Goal: Transaction & Acquisition: Purchase product/service

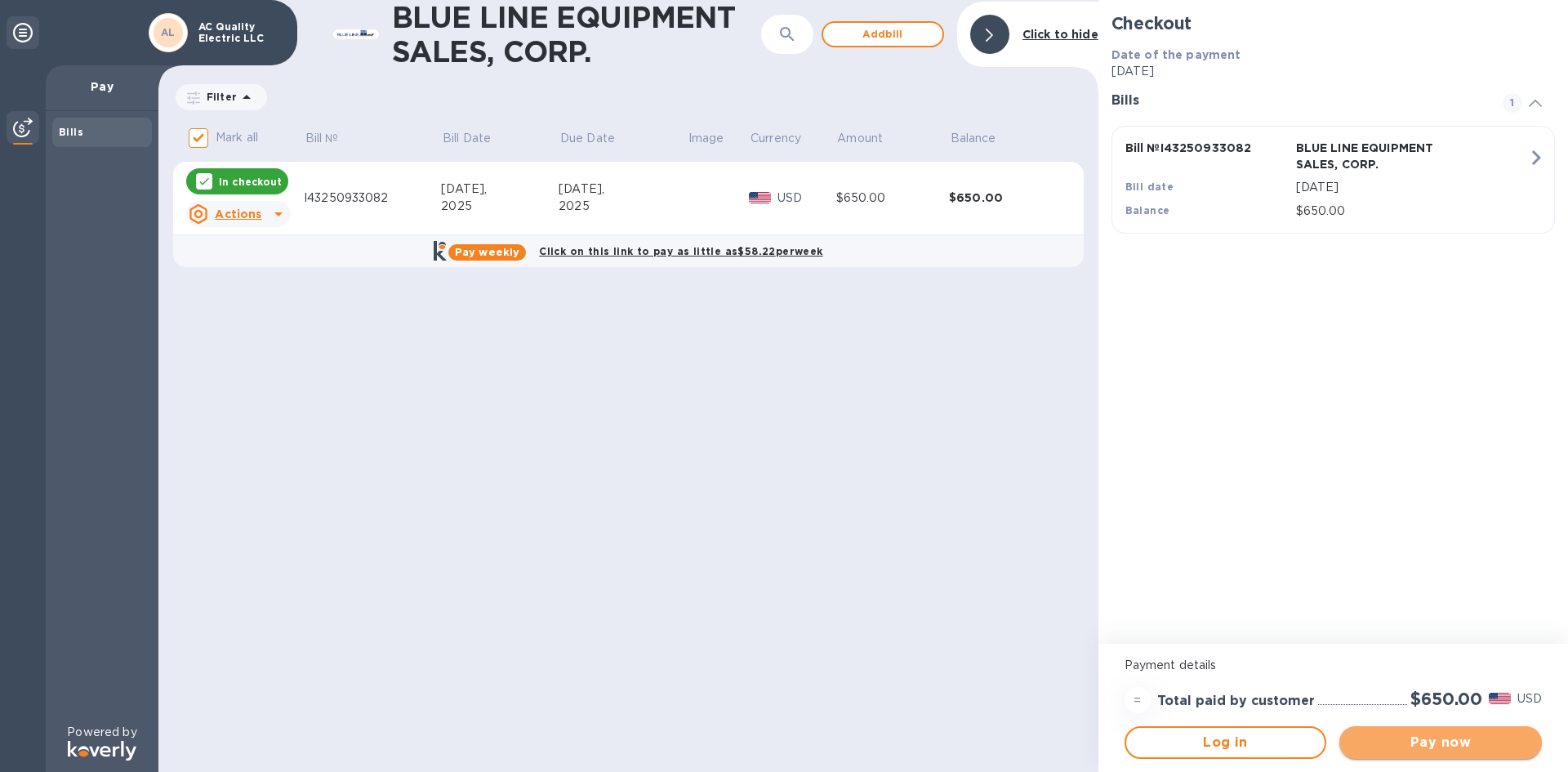
click at [1429, 735] on span "Pay now" at bounding box center [1441, 743] width 177 height 20
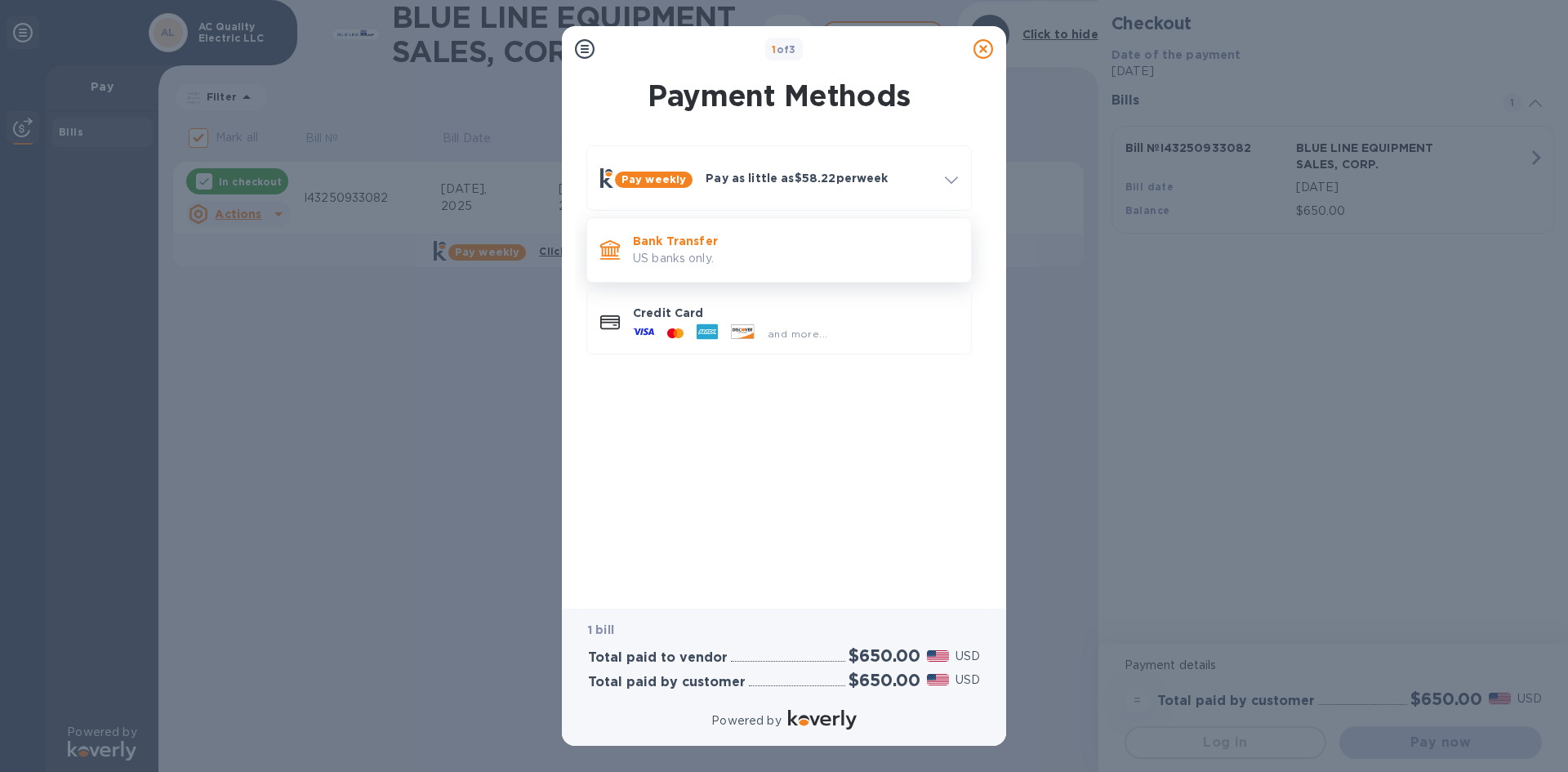
click at [676, 242] on p "Bank Transfer" at bounding box center [795, 241] width 325 height 16
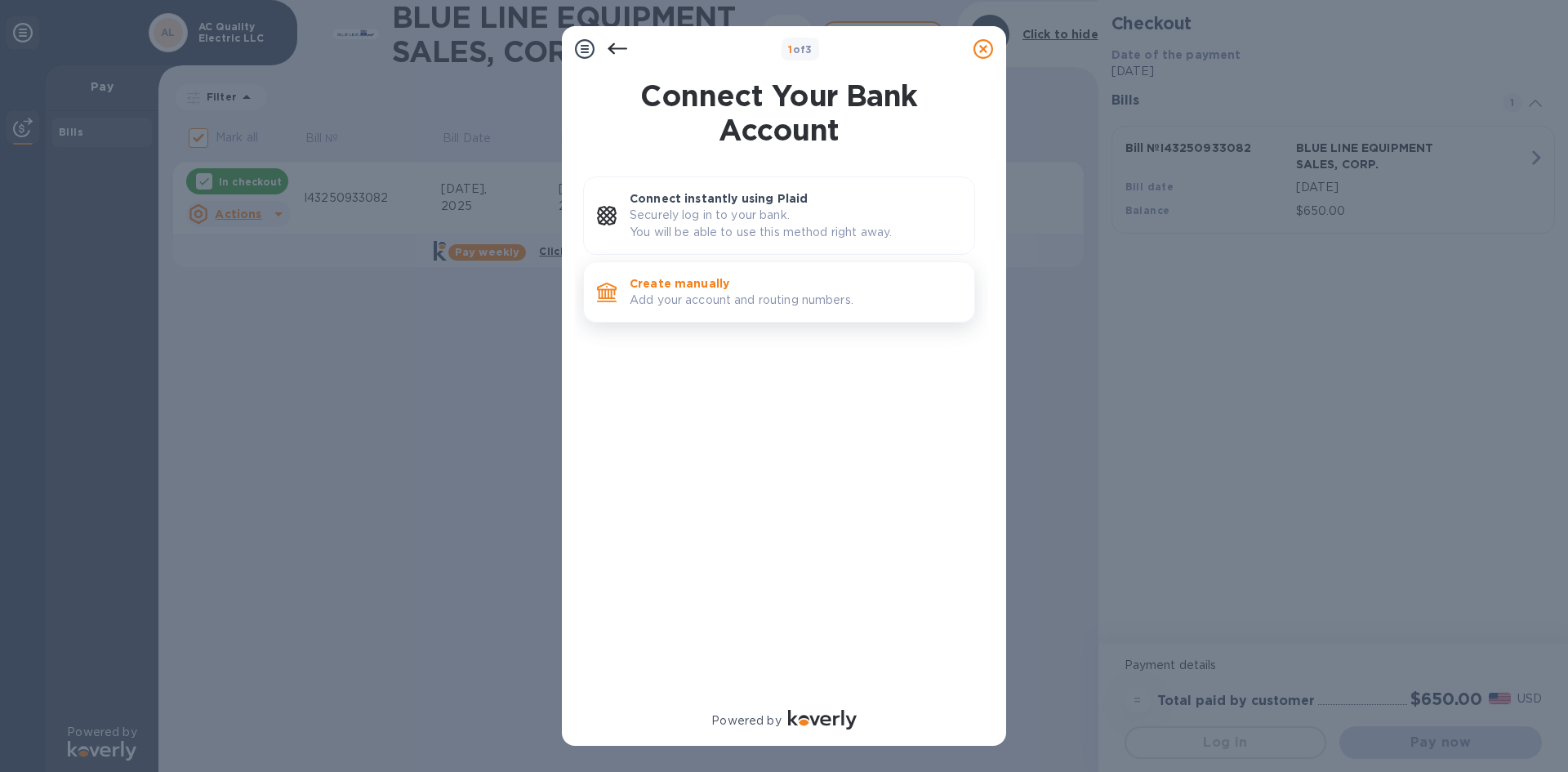
click at [662, 286] on p "Create manually" at bounding box center [796, 283] width 332 height 16
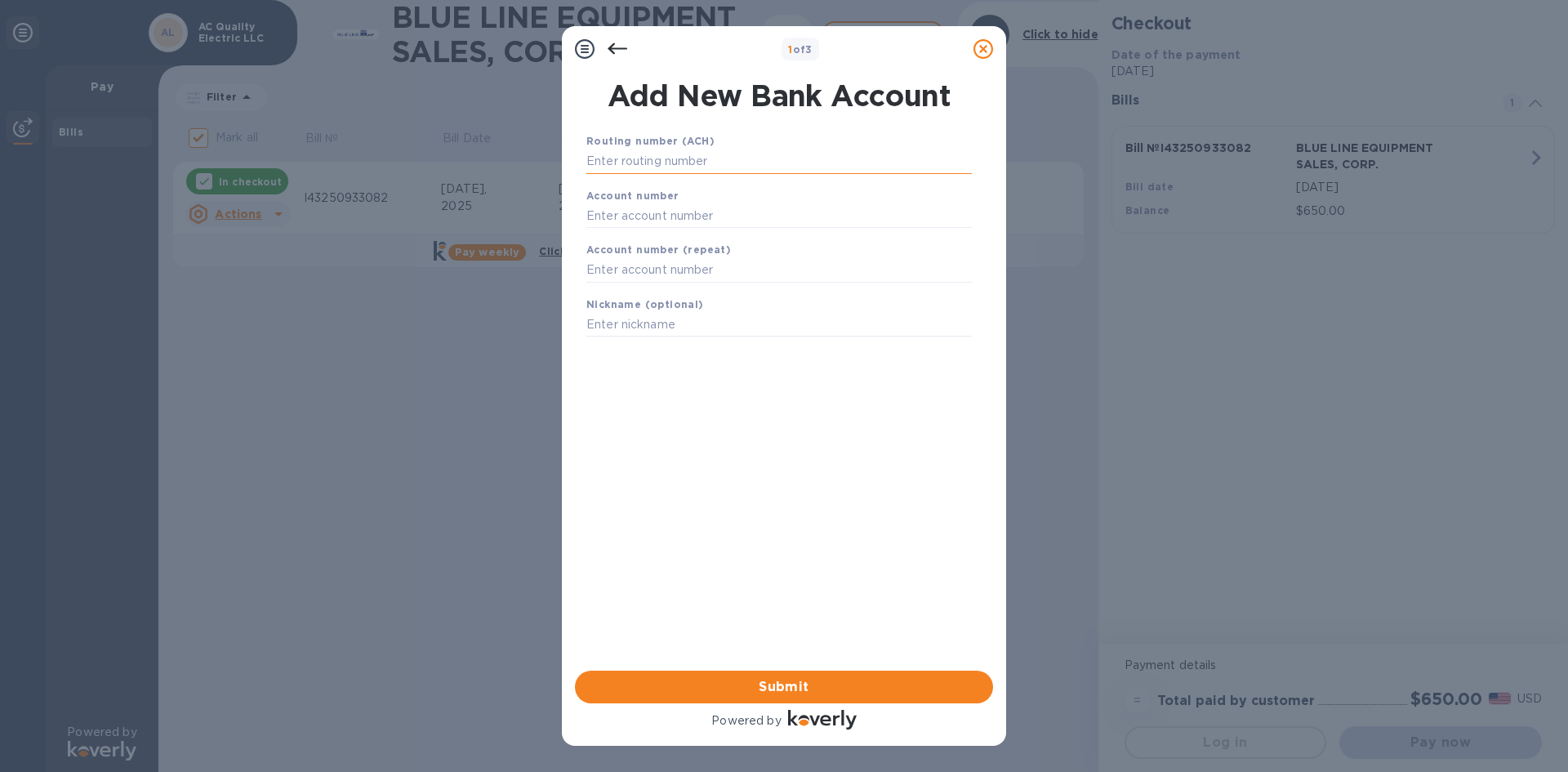
click at [628, 160] on input "text" at bounding box center [779, 161] width 386 height 24
type input "063107513"
click at [624, 236] on input "text" at bounding box center [779, 236] width 386 height 24
type input "2000041549395"
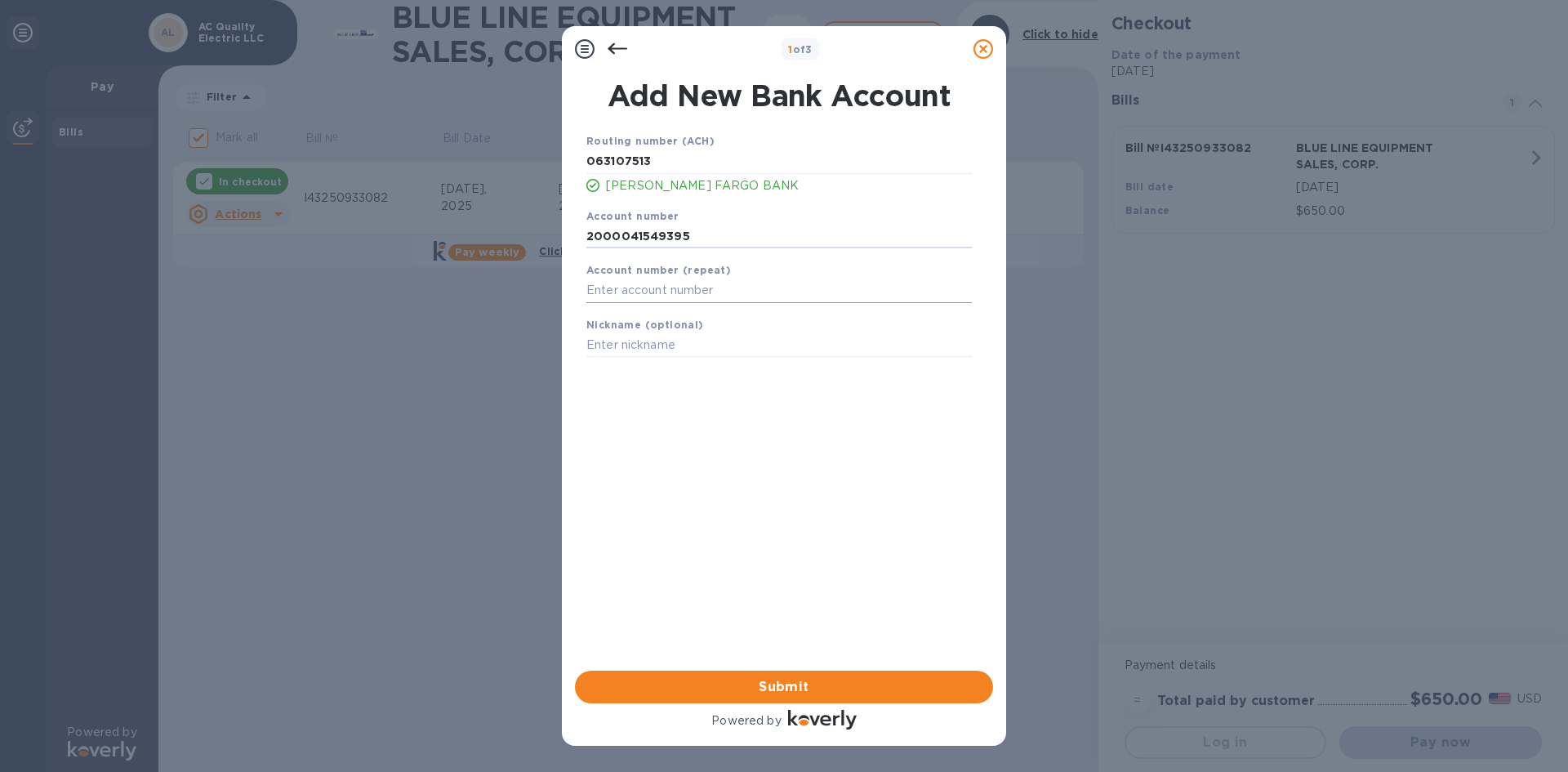
click at [600, 290] on input "text" at bounding box center [779, 290] width 386 height 24
type input "2000041549395"
click at [612, 339] on input "text" at bounding box center [779, 344] width 386 height 24
type input "biz"
click at [709, 682] on span "Submit" at bounding box center [784, 687] width 392 height 20
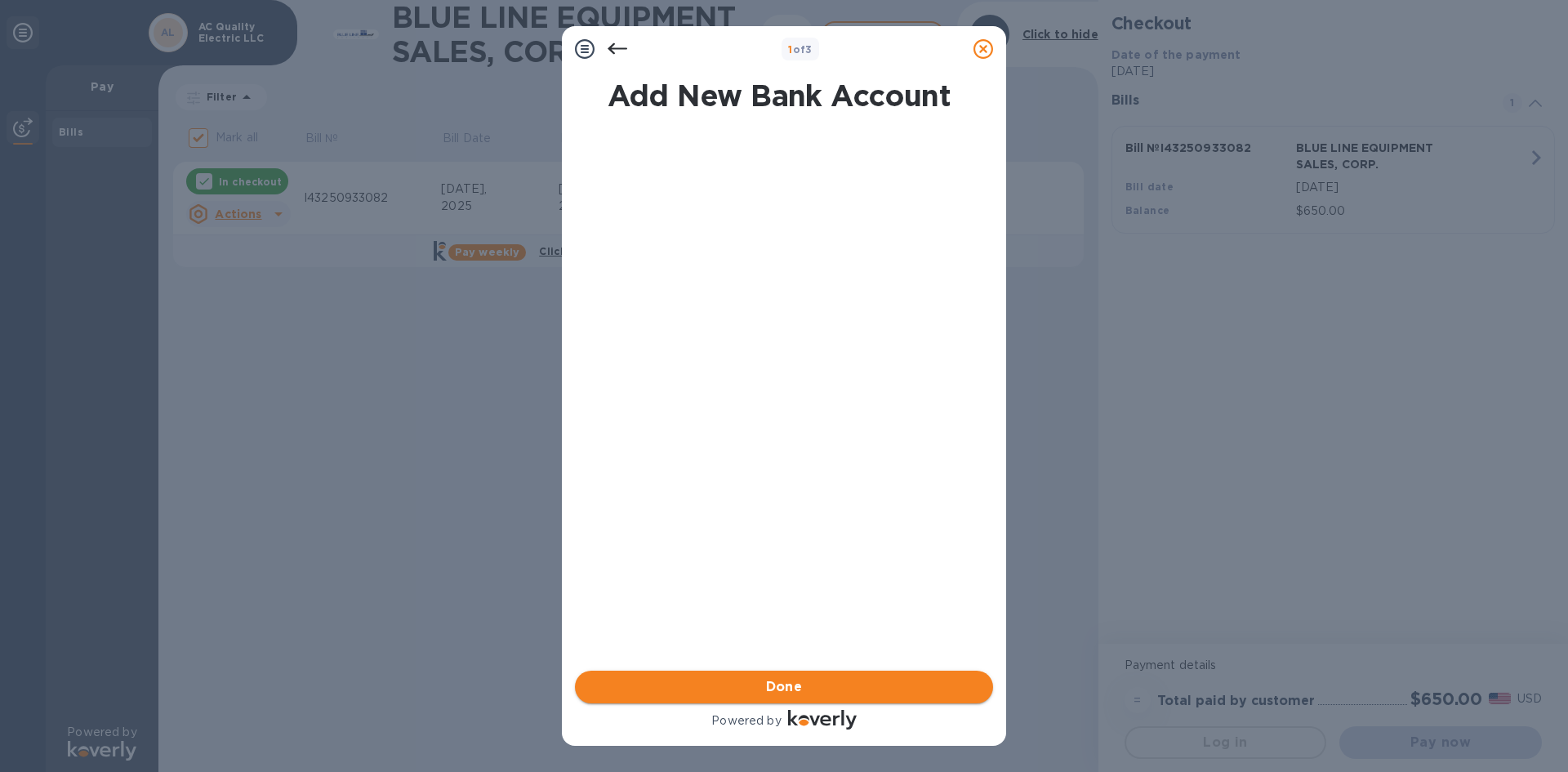
click at [709, 682] on span "Done" at bounding box center [784, 687] width 392 height 20
